Goal: Task Accomplishment & Management: Manage account settings

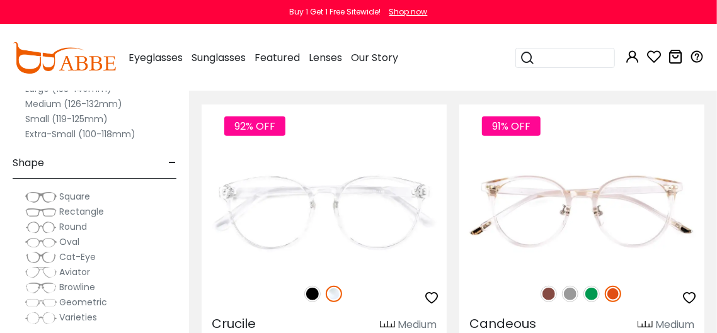
scroll to position [2414, 0]
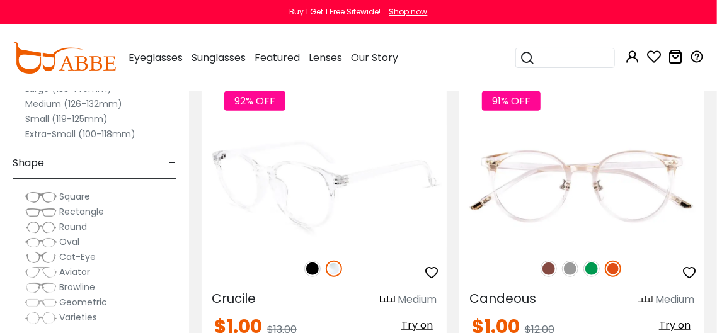
click at [431, 267] on icon "button" at bounding box center [431, 272] width 15 height 15
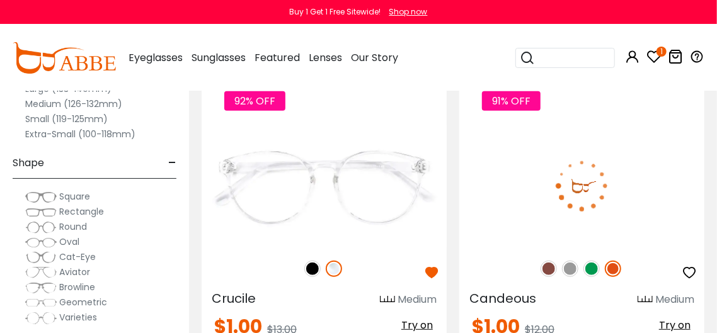
click at [687, 267] on icon "button" at bounding box center [689, 272] width 15 height 15
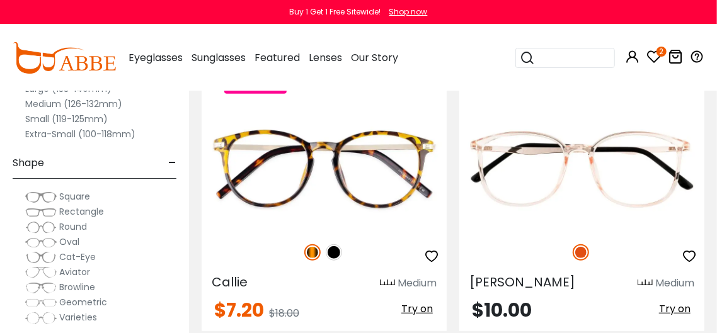
scroll to position [277, 0]
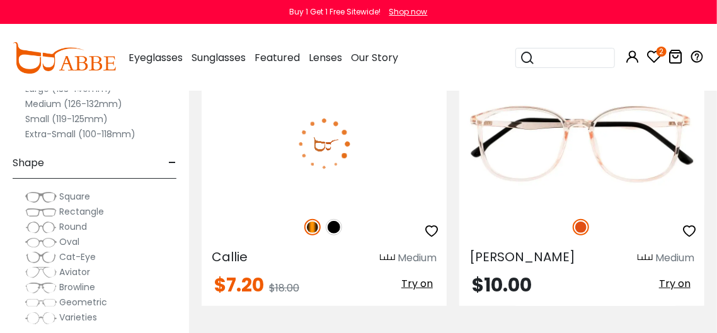
click at [431, 233] on icon "button" at bounding box center [431, 231] width 15 height 15
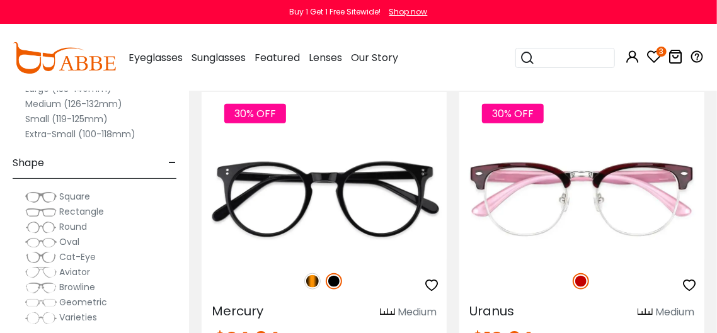
scroll to position [554, 0]
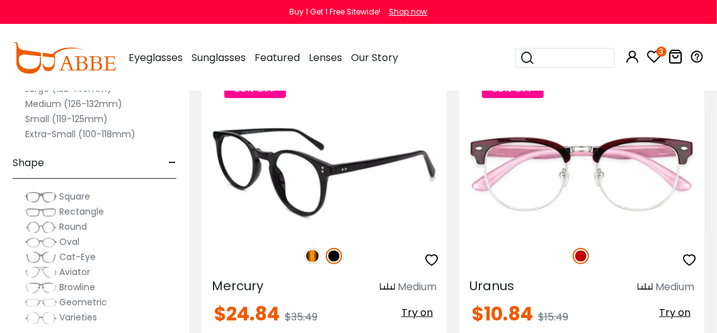
click at [433, 258] on icon "button" at bounding box center [431, 260] width 15 height 15
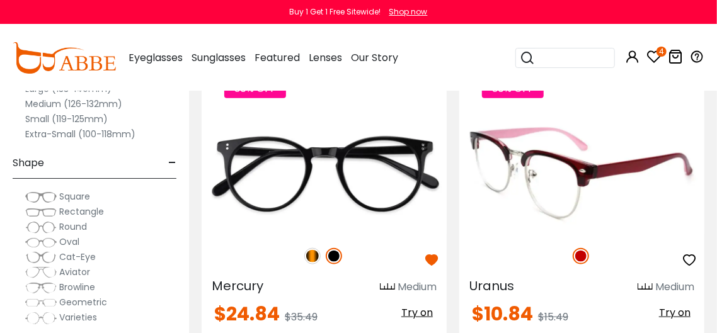
click at [690, 262] on icon "button" at bounding box center [689, 260] width 15 height 15
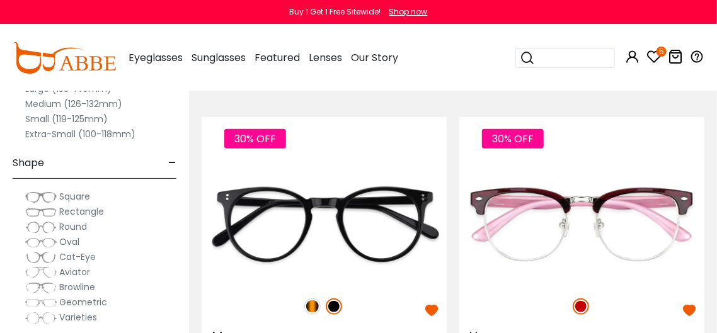
scroll to position [529, 0]
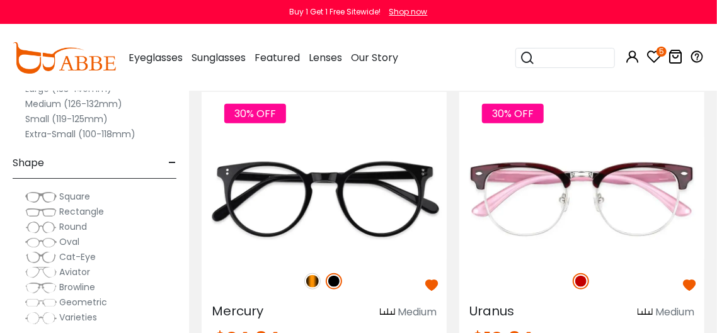
click at [51, 282] on img at bounding box center [41, 288] width 32 height 13
click at [71, 281] on span "Browline" at bounding box center [77, 287] width 36 height 13
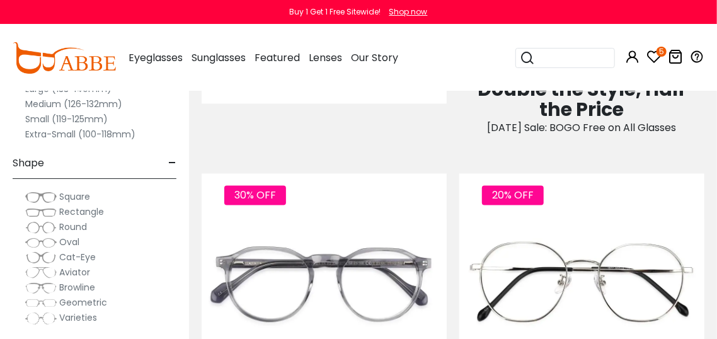
scroll to position [1116, 0]
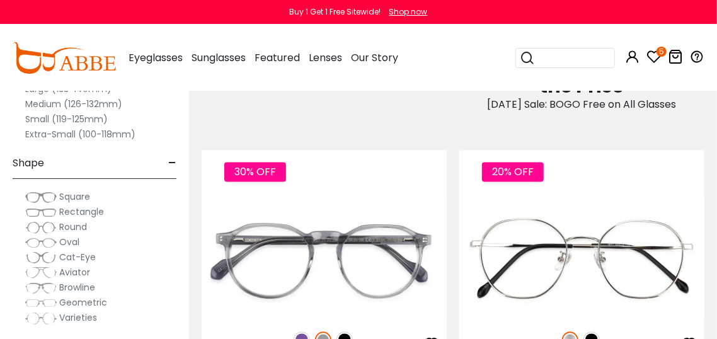
click at [655, 59] on icon at bounding box center [654, 56] width 15 height 15
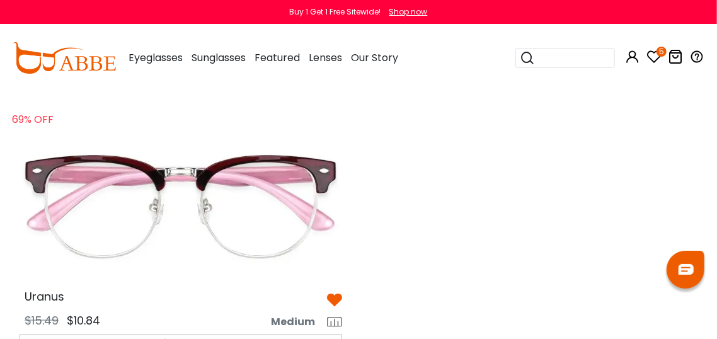
scroll to position [635, 0]
